Goal: Entertainment & Leisure: Consume media (video, audio)

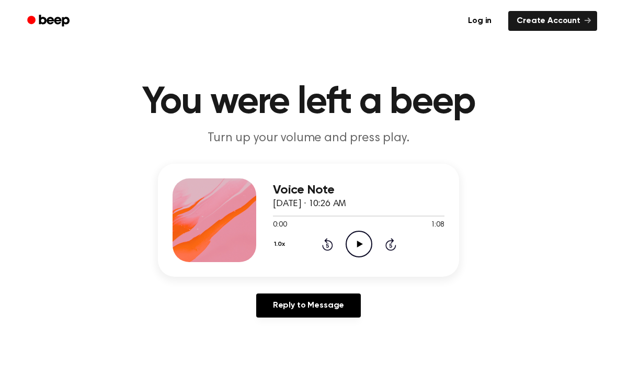
click at [352, 241] on icon "Play Audio" at bounding box center [359, 244] width 27 height 27
click at [360, 238] on icon "Pause Audio" at bounding box center [359, 244] width 27 height 27
click at [363, 241] on icon "Play Audio" at bounding box center [359, 244] width 27 height 27
click at [332, 247] on icon at bounding box center [327, 244] width 11 height 13
click at [330, 243] on icon "Rewind 5 seconds" at bounding box center [328, 245] width 12 height 14
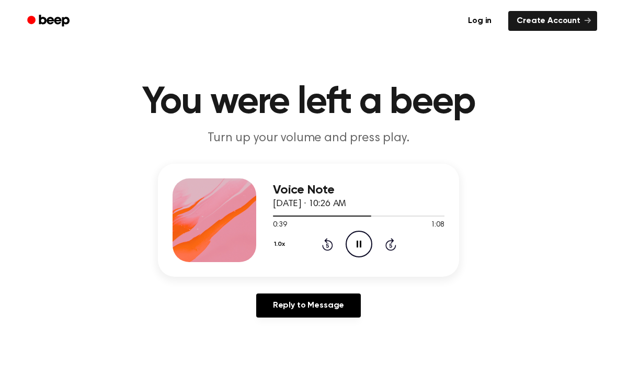
click at [348, 244] on icon "Pause Audio" at bounding box center [359, 244] width 27 height 27
click at [352, 246] on icon "Play Audio" at bounding box center [359, 244] width 27 height 27
click at [324, 243] on icon "Rewind 5 seconds" at bounding box center [328, 245] width 12 height 14
click at [313, 241] on div "1.0x Rewind 5 seconds Pause Audio Skip 5 seconds" at bounding box center [359, 244] width 172 height 27
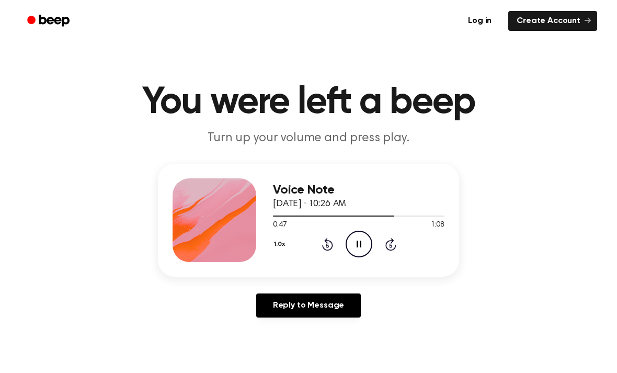
click at [314, 240] on div "1.0x Rewind 5 seconds Pause Audio Skip 5 seconds" at bounding box center [359, 244] width 172 height 27
click at [321, 240] on div "1.0x Rewind 5 seconds Pause Audio Skip 5 seconds" at bounding box center [359, 244] width 172 height 27
click at [323, 241] on icon "Rewind 5 seconds" at bounding box center [328, 245] width 12 height 14
click at [319, 241] on div "1.0x Rewind 5 seconds Pause Audio Skip 5 seconds" at bounding box center [359, 244] width 172 height 27
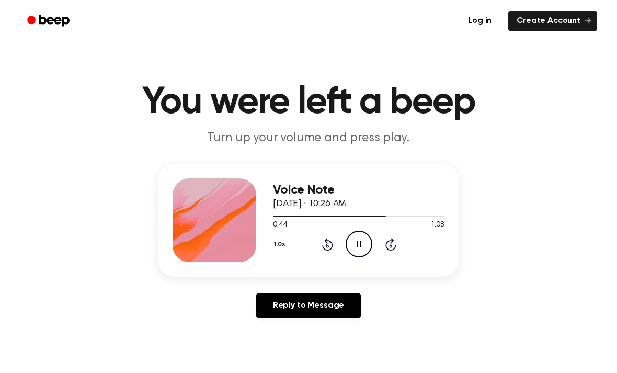
click at [318, 243] on div "1.0x Rewind 5 seconds Pause Audio Skip 5 seconds" at bounding box center [359, 244] width 172 height 27
click at [316, 242] on div "1.0x Rewind 5 seconds Pause Audio Skip 5 seconds" at bounding box center [359, 244] width 172 height 27
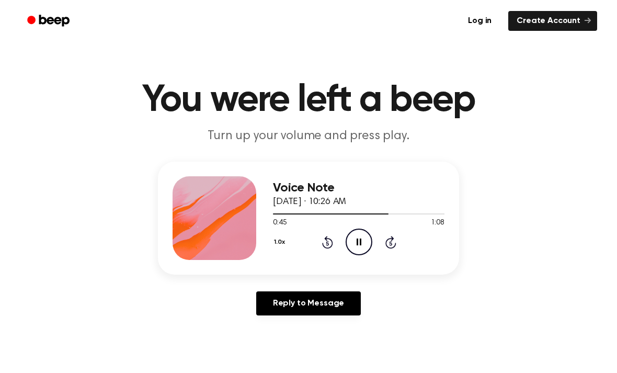
scroll to position [3, 0]
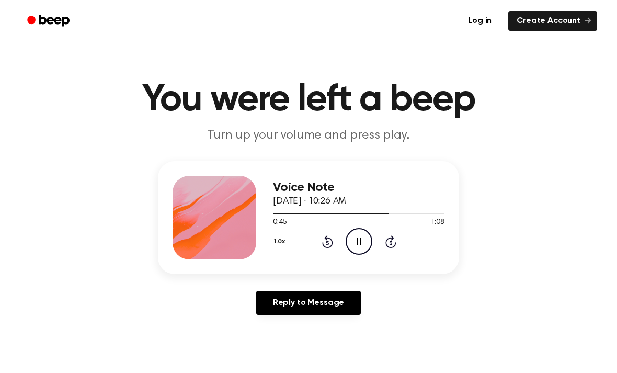
click at [319, 238] on div "1.0x Rewind 5 seconds Pause Audio Skip 5 seconds" at bounding box center [359, 241] width 172 height 27
click at [319, 237] on div "1.0x Rewind 5 seconds Pause Audio Skip 5 seconds" at bounding box center [359, 241] width 172 height 27
click at [323, 238] on icon "Rewind 5 seconds" at bounding box center [328, 242] width 12 height 14
click at [322, 241] on icon "Rewind 5 seconds" at bounding box center [328, 242] width 12 height 14
click at [322, 237] on icon "Rewind 5 seconds" at bounding box center [328, 242] width 12 height 14
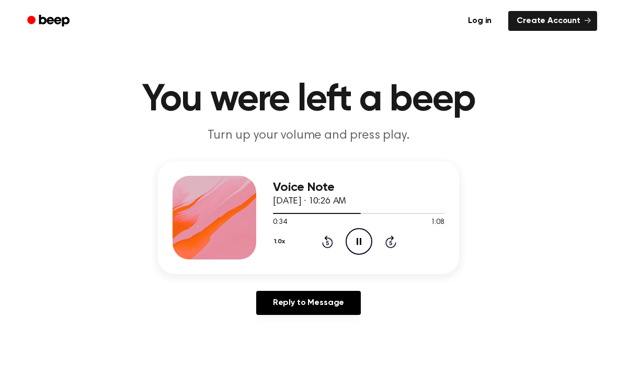
click at [316, 242] on div "1.0x Rewind 5 seconds Pause Audio Skip 5 seconds" at bounding box center [359, 241] width 172 height 27
click at [322, 241] on icon "Rewind 5 seconds" at bounding box center [328, 242] width 12 height 14
click at [358, 239] on icon "Pause Audio" at bounding box center [359, 241] width 27 height 27
click at [329, 243] on icon "Rewind 5 seconds" at bounding box center [328, 242] width 12 height 14
click at [329, 242] on icon "Rewind 5 seconds" at bounding box center [328, 242] width 12 height 14
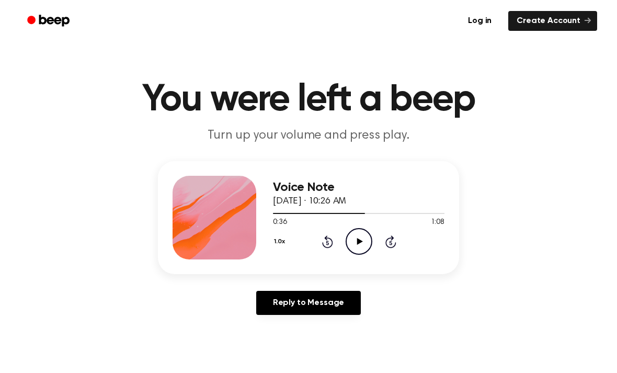
click at [322, 238] on icon "Rewind 5 seconds" at bounding box center [328, 242] width 12 height 14
click at [353, 238] on icon "Play Audio" at bounding box center [359, 241] width 27 height 27
click at [325, 230] on div "1.0x Rewind 5 seconds Pause Audio Skip 5 seconds" at bounding box center [359, 241] width 172 height 27
click at [323, 242] on icon at bounding box center [327, 241] width 11 height 13
click at [323, 242] on icon "Rewind 5 seconds" at bounding box center [328, 242] width 12 height 14
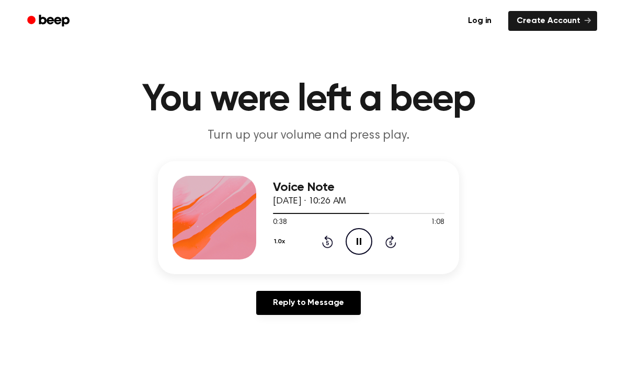
click at [323, 238] on icon "Rewind 5 seconds" at bounding box center [328, 242] width 12 height 14
click at [355, 244] on icon "Pause Audio" at bounding box center [359, 241] width 27 height 27
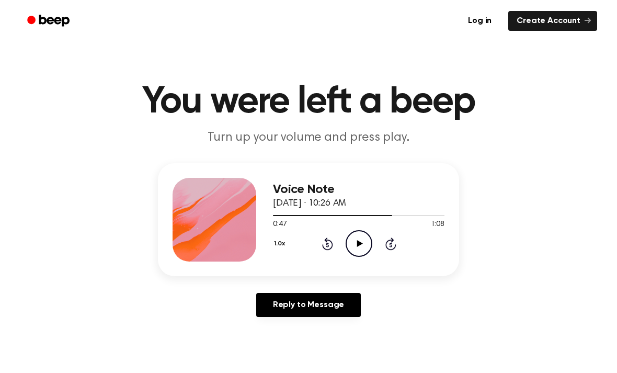
scroll to position [0, 0]
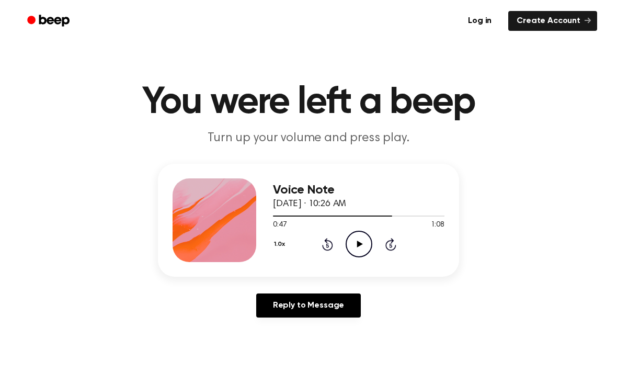
click at [324, 243] on icon "Rewind 5 seconds" at bounding box center [328, 245] width 12 height 14
click at [324, 240] on icon "Rewind 5 seconds" at bounding box center [328, 245] width 12 height 14
click at [322, 240] on icon "Rewind 5 seconds" at bounding box center [328, 245] width 12 height 14
click at [317, 242] on div "1.0x Rewind 5 seconds Play Audio Skip 5 seconds" at bounding box center [359, 244] width 172 height 27
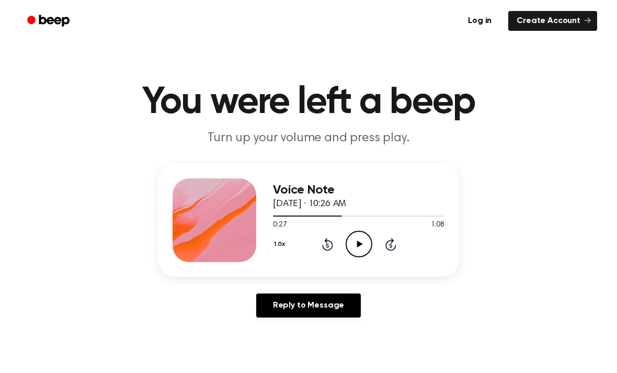
click at [322, 238] on icon "Rewind 5 seconds" at bounding box center [328, 245] width 12 height 14
click at [323, 240] on icon "Rewind 5 seconds" at bounding box center [328, 245] width 12 height 14
click at [326, 241] on icon at bounding box center [327, 244] width 11 height 13
click at [325, 242] on icon "Rewind 5 seconds" at bounding box center [328, 245] width 12 height 14
click at [329, 239] on icon "Rewind 5 seconds" at bounding box center [328, 245] width 12 height 14
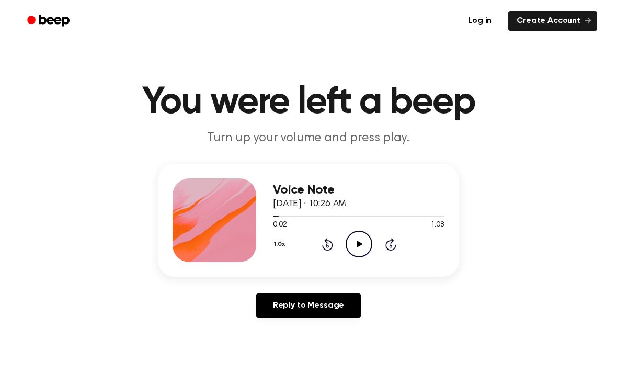
click at [330, 241] on icon at bounding box center [327, 244] width 11 height 13
click at [354, 240] on icon "Play Audio" at bounding box center [359, 244] width 27 height 27
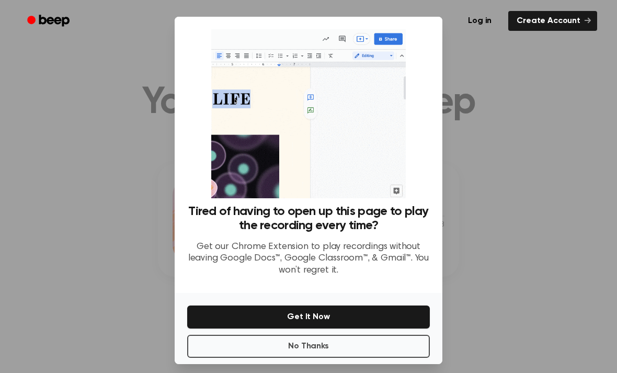
click at [323, 335] on button "No Thanks" at bounding box center [308, 346] width 243 height 23
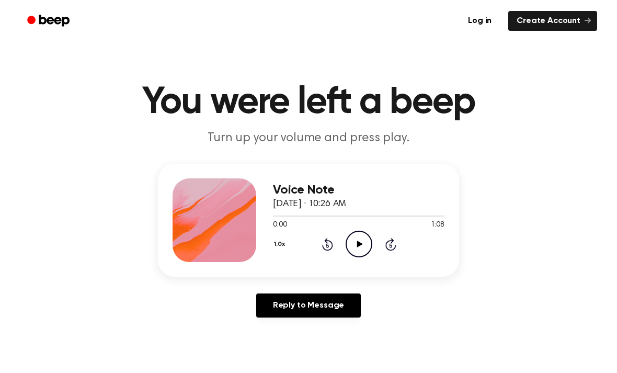
click at [363, 239] on icon "Play Audio" at bounding box center [359, 244] width 27 height 27
click at [387, 244] on icon at bounding box center [391, 244] width 11 height 13
click at [359, 242] on icon "Pause Audio" at bounding box center [359, 244] width 27 height 27
click at [325, 241] on icon at bounding box center [327, 244] width 11 height 13
click at [357, 240] on icon "Play Audio" at bounding box center [359, 244] width 27 height 27
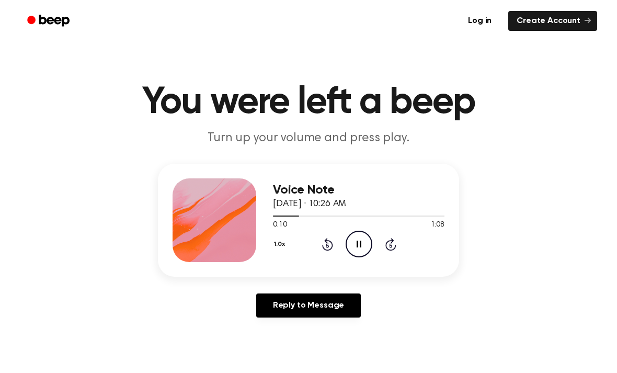
click at [359, 240] on icon "Pause Audio" at bounding box center [359, 244] width 27 height 27
click at [322, 245] on icon "Rewind 5 seconds" at bounding box center [328, 245] width 12 height 14
click at [354, 247] on icon "Play Audio" at bounding box center [359, 244] width 27 height 27
click at [356, 246] on icon "Pause Audio" at bounding box center [359, 244] width 27 height 27
click at [356, 246] on icon "Play Audio" at bounding box center [359, 244] width 27 height 27
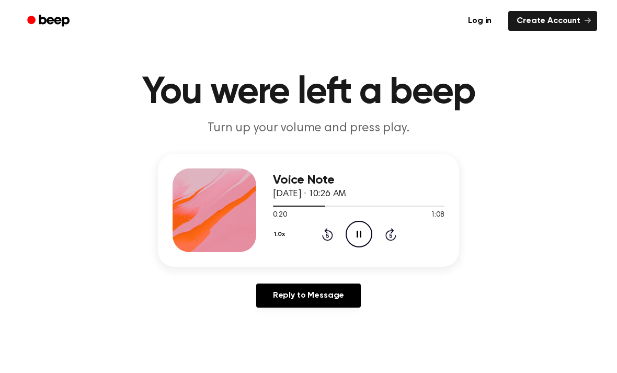
scroll to position [10, 0]
click at [348, 237] on icon "Pause Audio" at bounding box center [359, 233] width 27 height 27
click at [356, 223] on icon "Play Audio" at bounding box center [359, 233] width 27 height 27
click at [356, 237] on icon "Pause Audio" at bounding box center [359, 233] width 27 height 27
click at [351, 231] on icon "Play Audio" at bounding box center [359, 233] width 27 height 27
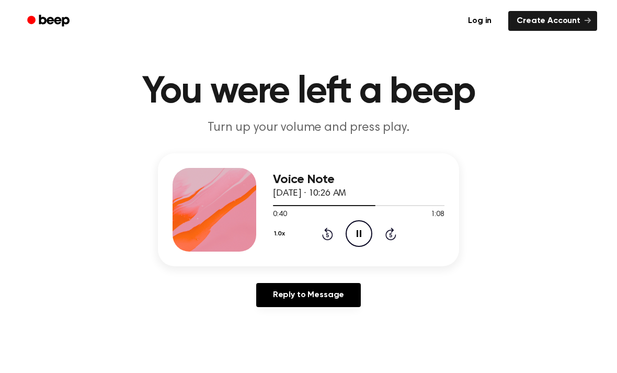
click at [351, 236] on icon "Pause Audio" at bounding box center [359, 233] width 27 height 27
click at [355, 231] on icon "Play Audio" at bounding box center [359, 233] width 27 height 27
click at [357, 240] on icon "Pause Audio" at bounding box center [359, 233] width 27 height 27
click at [325, 231] on icon "Rewind 5 seconds" at bounding box center [328, 234] width 12 height 14
click at [322, 233] on icon "Rewind 5 seconds" at bounding box center [328, 234] width 12 height 14
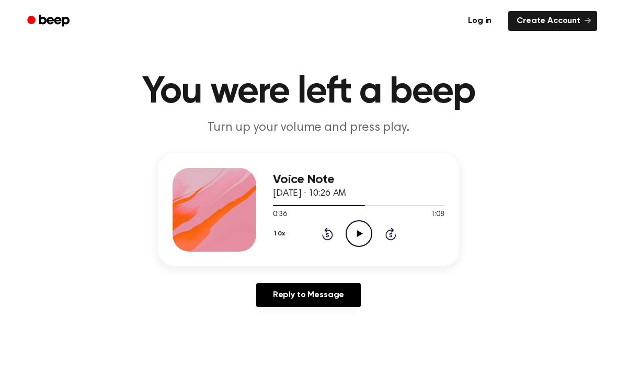
click at [322, 232] on icon "Rewind 5 seconds" at bounding box center [328, 234] width 12 height 14
click at [319, 233] on div "1.0x Rewind 5 seconds Play Audio Skip 5 seconds" at bounding box center [359, 233] width 172 height 27
click at [320, 236] on div "1.0x Rewind 5 seconds Play Audio Skip 5 seconds" at bounding box center [359, 233] width 172 height 27
click at [317, 235] on div "1.0x Rewind 5 seconds Play Audio Skip 5 seconds" at bounding box center [359, 233] width 172 height 27
click at [326, 233] on icon "Rewind 5 seconds" at bounding box center [328, 234] width 12 height 14
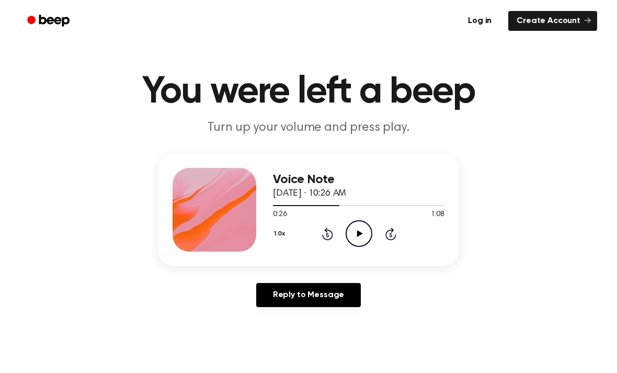
click at [325, 233] on icon "Rewind 5 seconds" at bounding box center [328, 234] width 12 height 14
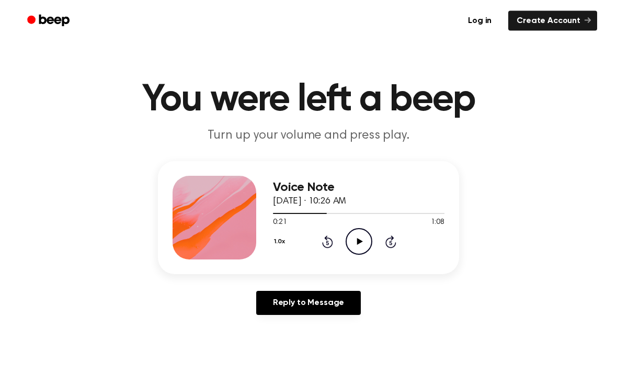
scroll to position [0, 0]
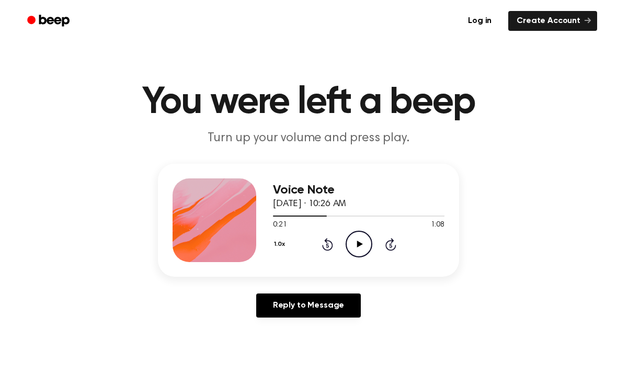
click at [326, 245] on icon "Rewind 5 seconds" at bounding box center [328, 245] width 12 height 14
click at [324, 244] on icon "Rewind 5 seconds" at bounding box center [328, 245] width 12 height 14
click at [323, 245] on icon at bounding box center [327, 244] width 11 height 13
click at [324, 246] on icon at bounding box center [327, 244] width 11 height 13
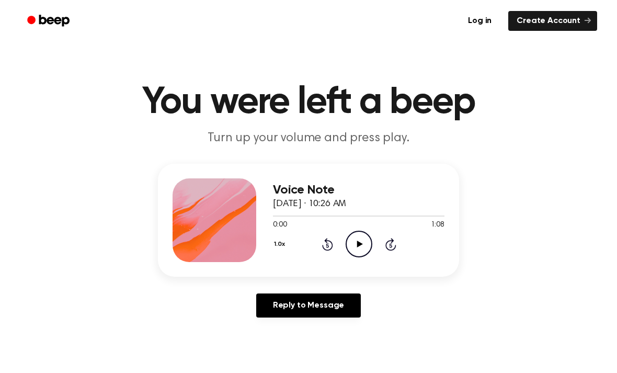
click at [322, 247] on icon "Rewind 5 seconds" at bounding box center [328, 245] width 12 height 14
click at [360, 243] on icon at bounding box center [360, 244] width 6 height 7
click at [391, 243] on icon "Skip 5 seconds" at bounding box center [391, 245] width 12 height 14
click at [359, 239] on icon "Pause Audio" at bounding box center [359, 244] width 27 height 27
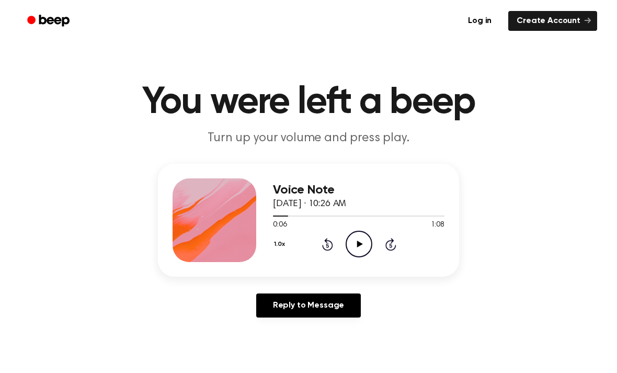
click at [359, 243] on icon at bounding box center [360, 244] width 6 height 7
click at [360, 246] on icon at bounding box center [359, 244] width 5 height 7
click at [358, 243] on icon at bounding box center [360, 244] width 6 height 7
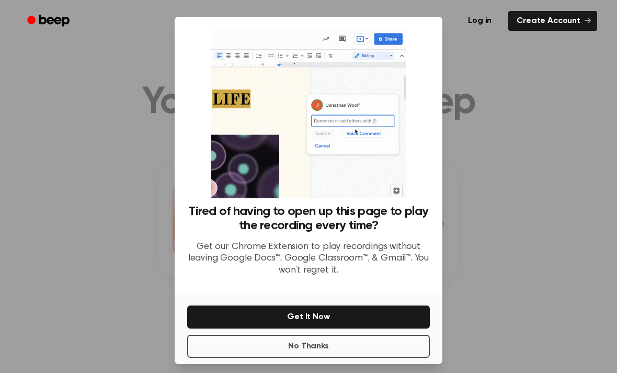
click at [502, 170] on div at bounding box center [308, 186] width 617 height 373
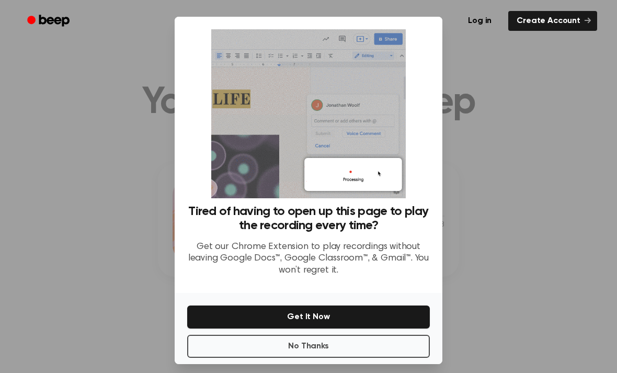
click at [322, 355] on button "No Thanks" at bounding box center [308, 346] width 243 height 23
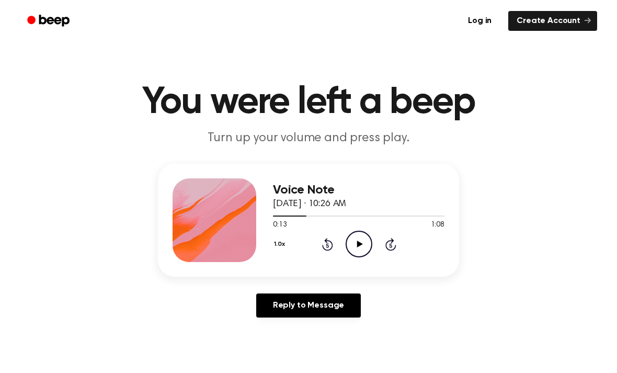
click at [360, 245] on icon at bounding box center [360, 244] width 6 height 7
click at [361, 239] on icon "Pause Audio" at bounding box center [359, 244] width 27 height 27
click at [359, 239] on icon "Play Audio" at bounding box center [359, 244] width 27 height 27
click at [360, 239] on icon "Pause Audio" at bounding box center [359, 244] width 27 height 27
click at [362, 245] on icon "Play Audio" at bounding box center [359, 244] width 27 height 27
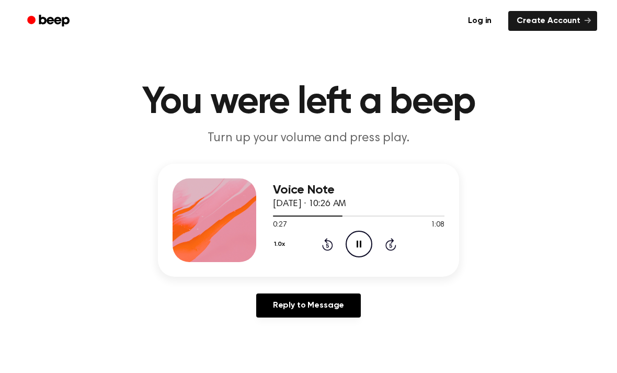
click at [359, 242] on icon "Pause Audio" at bounding box center [359, 244] width 27 height 27
click at [358, 242] on icon at bounding box center [360, 244] width 6 height 7
click at [357, 240] on icon "Pause Audio" at bounding box center [359, 244] width 27 height 27
click at [360, 246] on icon "Play Audio" at bounding box center [359, 244] width 27 height 27
click at [358, 245] on icon "Pause Audio" at bounding box center [359, 244] width 27 height 27
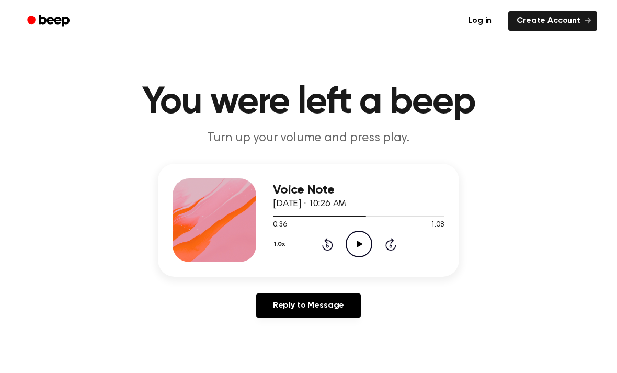
click at [357, 244] on icon at bounding box center [360, 244] width 6 height 7
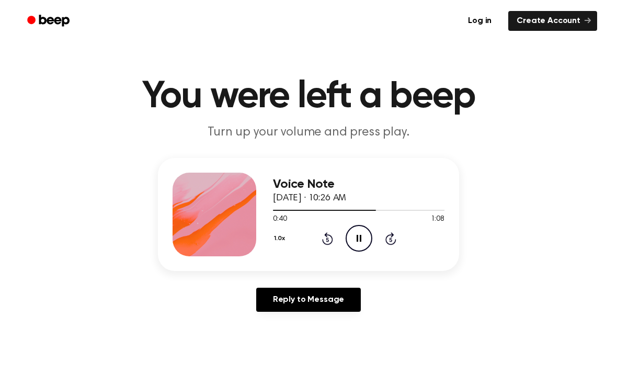
scroll to position [7, 0]
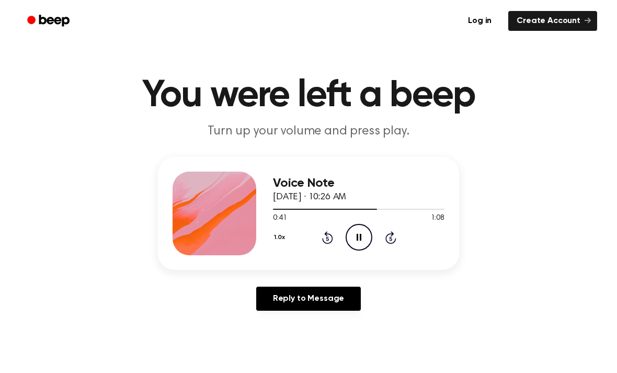
click at [357, 230] on icon "Pause Audio" at bounding box center [359, 237] width 27 height 27
click at [323, 235] on icon "Rewind 5 seconds" at bounding box center [328, 238] width 12 height 14
click at [357, 239] on icon "Play Audio" at bounding box center [359, 237] width 27 height 27
click at [356, 236] on icon "Pause Audio" at bounding box center [359, 237] width 27 height 27
click at [356, 237] on icon "Play Audio" at bounding box center [359, 237] width 27 height 27
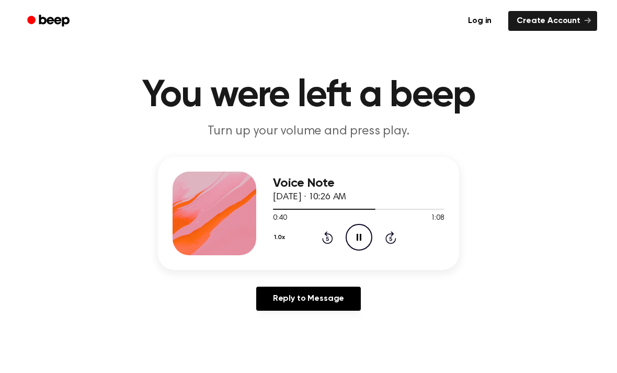
click at [355, 235] on icon "Pause Audio" at bounding box center [359, 237] width 27 height 27
click at [359, 233] on icon "Play Audio" at bounding box center [359, 237] width 27 height 27
click at [357, 232] on icon "Pause Audio" at bounding box center [359, 237] width 27 height 27
click at [363, 234] on icon "Play Audio" at bounding box center [359, 237] width 27 height 27
click at [359, 229] on icon "Pause Audio" at bounding box center [359, 237] width 27 height 27
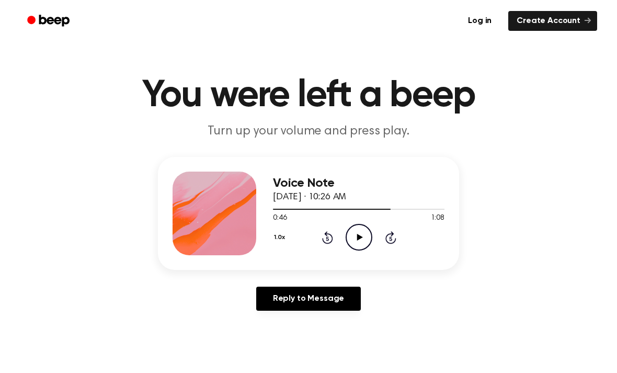
click at [361, 240] on icon "Play Audio" at bounding box center [359, 237] width 27 height 27
click at [361, 246] on icon "Pause Audio" at bounding box center [359, 237] width 27 height 27
click at [354, 236] on icon "Play Audio" at bounding box center [359, 237] width 27 height 27
click at [355, 240] on icon "Pause Audio" at bounding box center [359, 237] width 27 height 27
click at [357, 239] on icon at bounding box center [360, 237] width 6 height 7
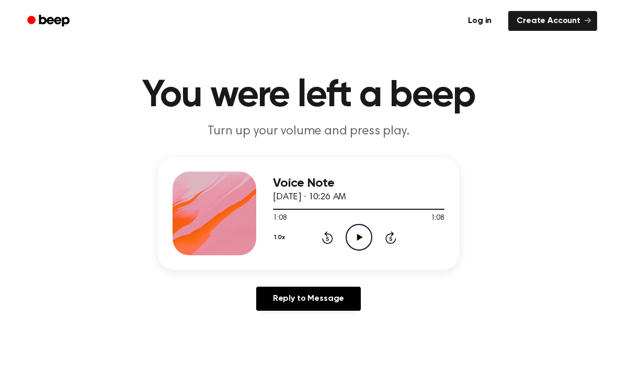
click at [329, 235] on icon "Rewind 5 seconds" at bounding box center [328, 238] width 12 height 14
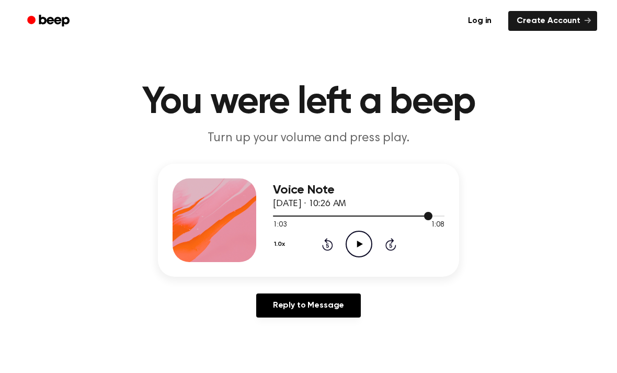
click at [279, 218] on div at bounding box center [359, 215] width 172 height 8
click at [358, 248] on icon "Play Audio" at bounding box center [359, 244] width 27 height 27
click at [392, 246] on icon at bounding box center [390, 245] width 3 height 4
click at [386, 253] on div "1.0x Rewind 5 seconds Pause Audio Skip 5 seconds" at bounding box center [359, 244] width 172 height 27
click at [359, 246] on icon "Pause Audio" at bounding box center [359, 244] width 27 height 27
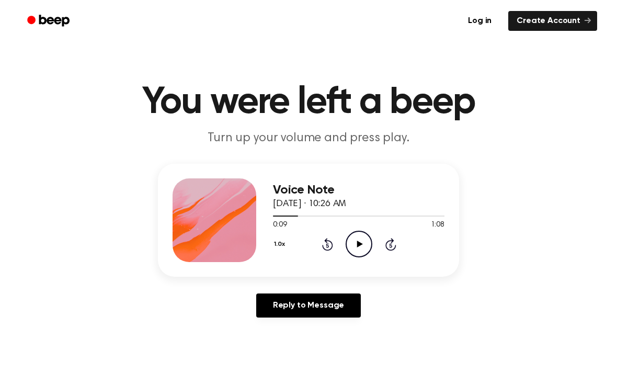
click at [364, 242] on icon "Play Audio" at bounding box center [359, 244] width 27 height 27
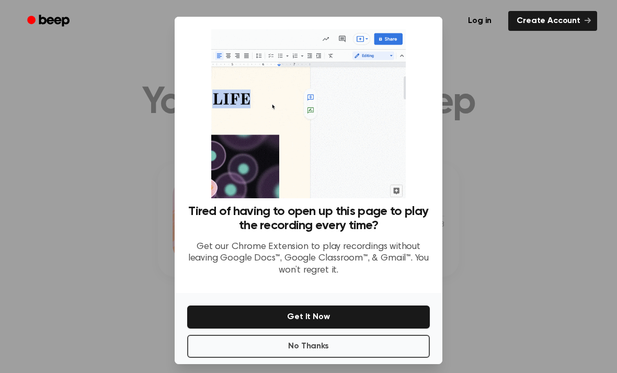
click at [343, 356] on button "No Thanks" at bounding box center [308, 346] width 243 height 23
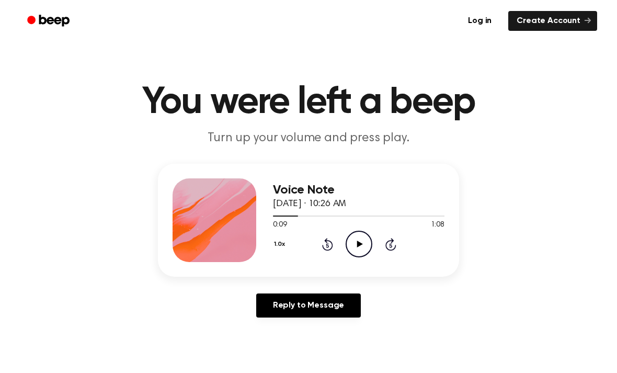
click at [362, 235] on icon "Play Audio" at bounding box center [359, 244] width 27 height 27
click at [362, 250] on icon "Pause Audio" at bounding box center [359, 244] width 27 height 27
